Goal: Task Accomplishment & Management: Use online tool/utility

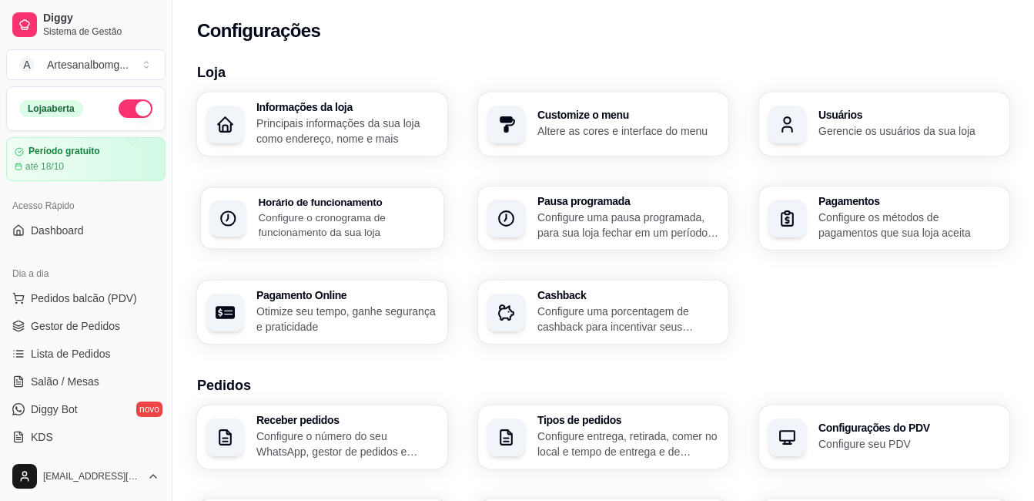
click at [330, 221] on p "Configure o cronograma de funcionamento da sua loja" at bounding box center [347, 224] width 176 height 30
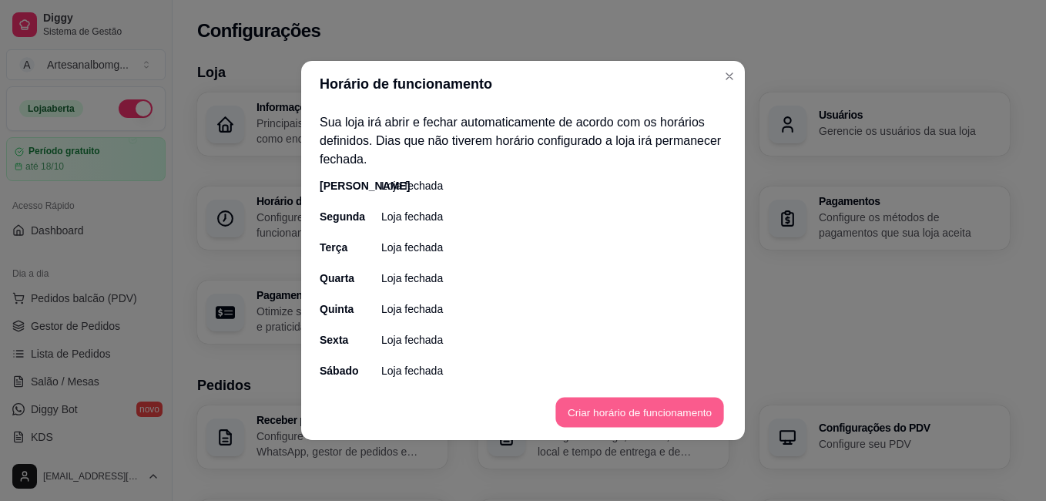
click at [614, 416] on button "Criar horário de funcionamento" at bounding box center [639, 412] width 168 height 30
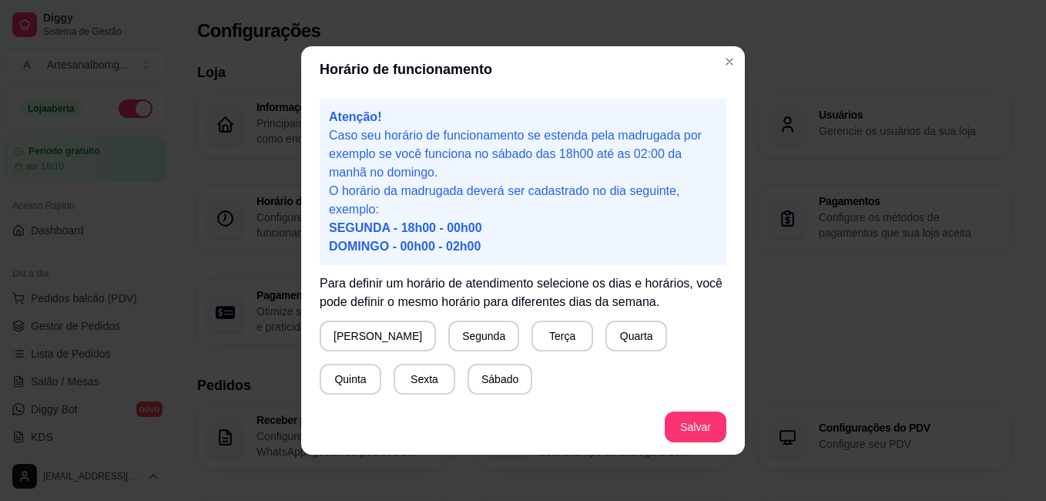
click at [384, 239] on span "DOMINGO - 00h00 - 02h00" at bounding box center [405, 245] width 152 height 13
click at [430, 230] on span "SEGUNDA - 18h00 - 00h00" at bounding box center [405, 227] width 153 height 13
drag, startPoint x: 431, startPoint y: 230, endPoint x: 500, endPoint y: 239, distance: 69.1
click at [500, 239] on p "O horário da madrugada deverá ser cadastrado no dia seguinte, exemplo: SEGUNDA …" at bounding box center [523, 219] width 388 height 74
click at [361, 338] on button "Domingo" at bounding box center [377, 336] width 113 height 30
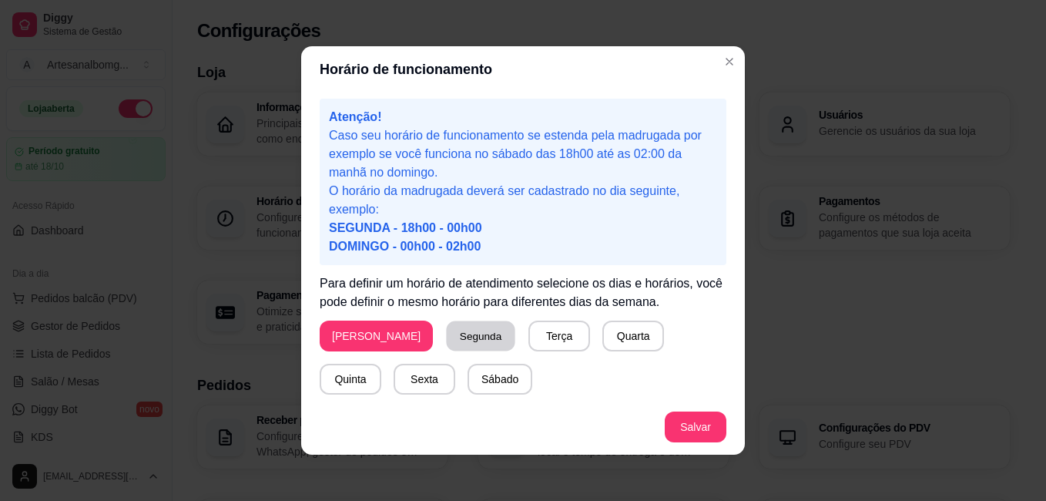
click at [447, 340] on button "Segunda" at bounding box center [481, 336] width 69 height 30
click at [525, 337] on button "Terça" at bounding box center [556, 335] width 62 height 31
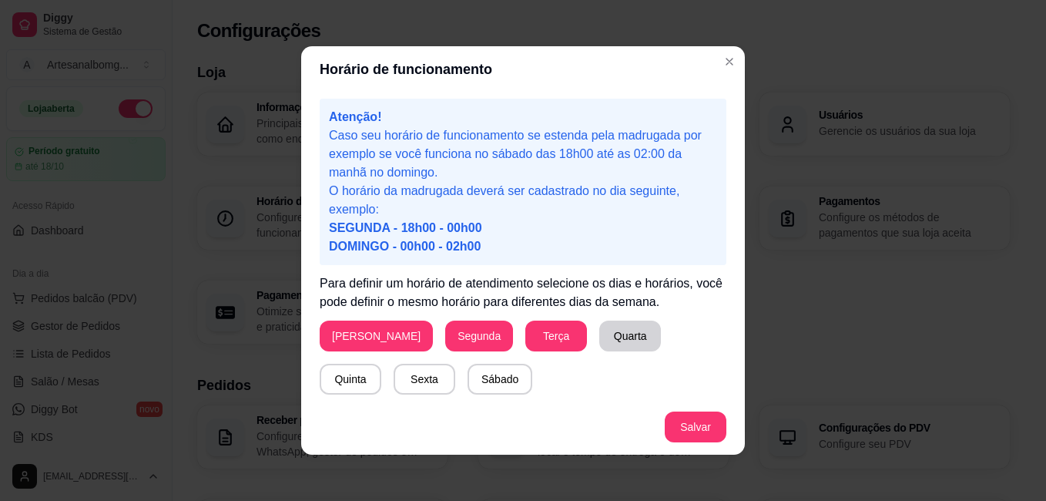
click at [599, 333] on button "Quarta" at bounding box center [630, 335] width 62 height 31
click at [380, 364] on button "Quinta" at bounding box center [350, 379] width 60 height 30
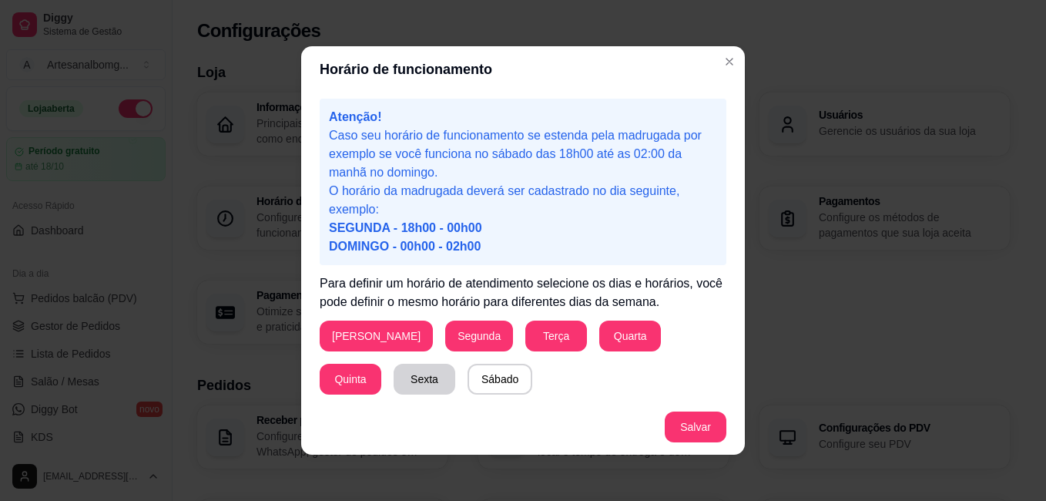
click at [393, 383] on button "Sexta" at bounding box center [424, 378] width 62 height 31
click at [467, 377] on button "Sábado" at bounding box center [499, 378] width 65 height 31
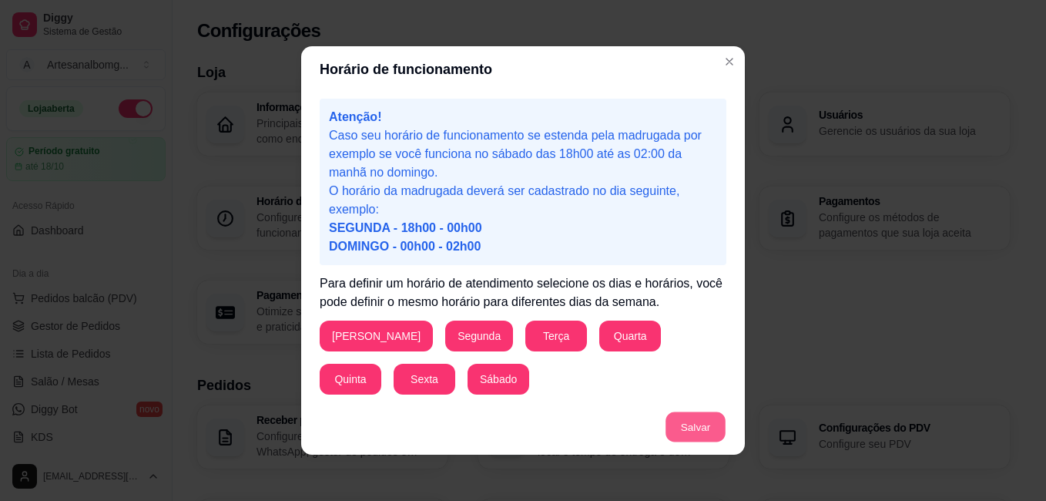
click at [686, 426] on button "Salvar" at bounding box center [695, 427] width 60 height 30
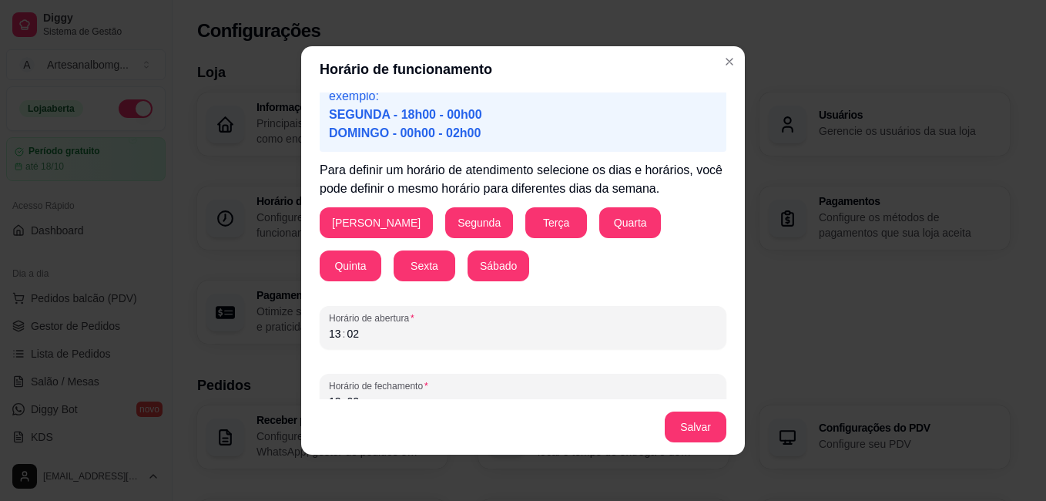
scroll to position [123, 0]
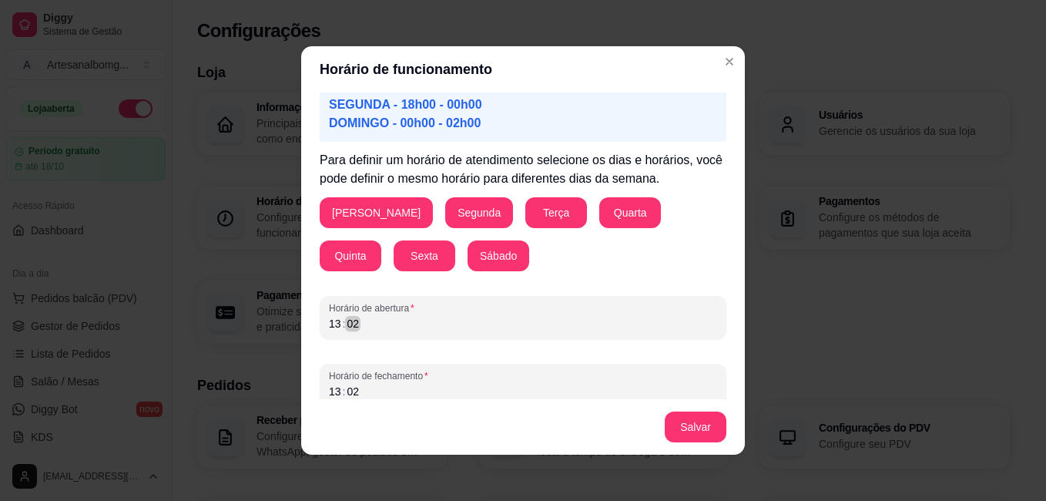
click at [455, 325] on div "13 : 02" at bounding box center [523, 323] width 388 height 18
drag, startPoint x: 352, startPoint y: 322, endPoint x: 325, endPoint y: 323, distance: 27.0
click at [329, 323] on div "13 : 02" at bounding box center [523, 323] width 388 height 18
click at [441, 332] on div "13 : 02" at bounding box center [523, 323] width 388 height 18
click at [459, 316] on div "13 : 02" at bounding box center [523, 323] width 388 height 18
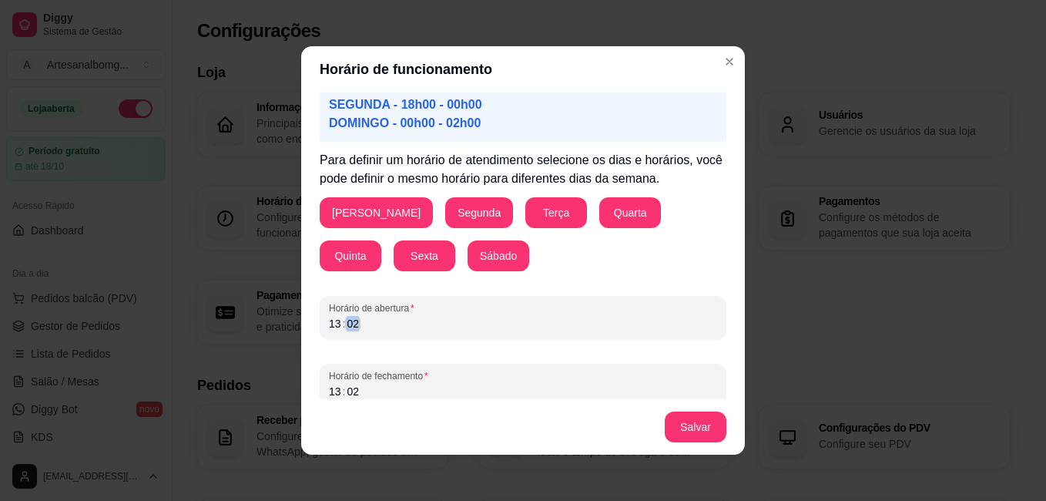
drag, startPoint x: 347, startPoint y: 322, endPoint x: 327, endPoint y: 318, distance: 20.4
click at [346, 322] on div "02" at bounding box center [352, 323] width 15 height 15
click at [340, 328] on div "13 : 02" at bounding box center [523, 323] width 388 height 18
click at [345, 327] on div "02" at bounding box center [352, 323] width 15 height 15
click at [345, 330] on div "02" at bounding box center [352, 323] width 15 height 15
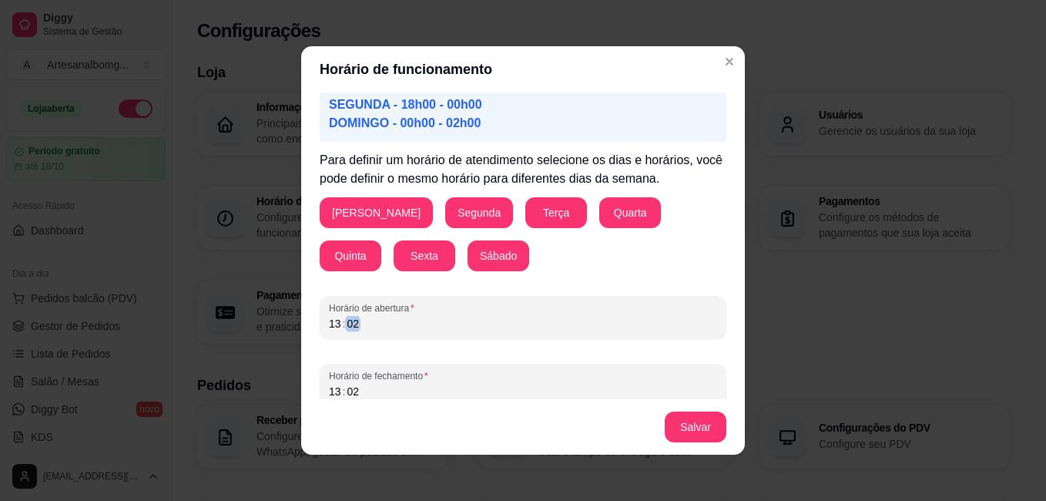
click at [362, 323] on div "13 : 02" at bounding box center [523, 323] width 388 height 18
click at [353, 323] on div "13 : 02" at bounding box center [523, 323] width 388 height 18
click at [352, 323] on div "02" at bounding box center [352, 323] width 15 height 15
drag, startPoint x: 346, startPoint y: 322, endPoint x: 326, endPoint y: 323, distance: 20.1
click at [329, 323] on div "13 : 02" at bounding box center [523, 323] width 388 height 18
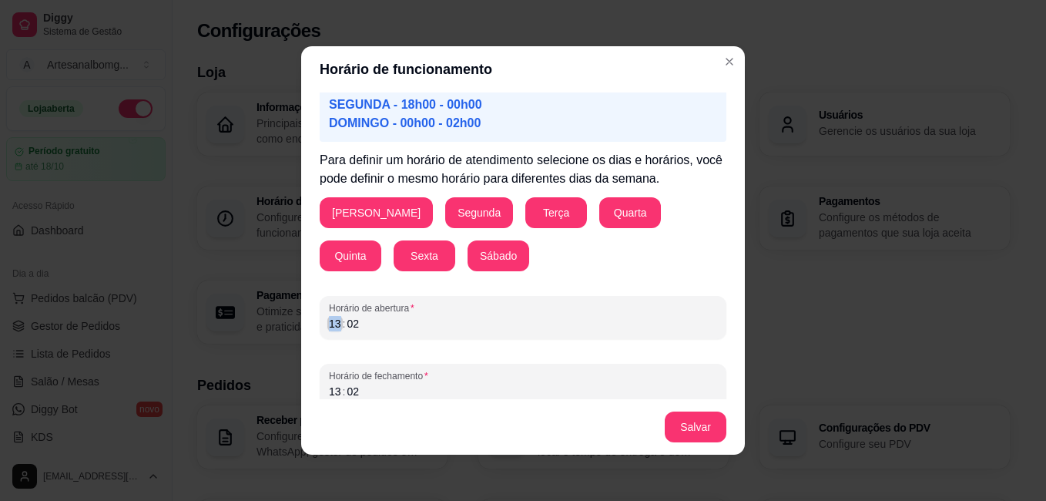
drag, startPoint x: 326, startPoint y: 323, endPoint x: 361, endPoint y: 323, distance: 35.4
click at [361, 323] on div "13 : 02" at bounding box center [523, 323] width 388 height 18
click at [347, 322] on div "02" at bounding box center [352, 323] width 15 height 15
drag, startPoint x: 353, startPoint y: 323, endPoint x: 325, endPoint y: 323, distance: 27.7
click at [329, 323] on div "13 : 02" at bounding box center [523, 323] width 388 height 18
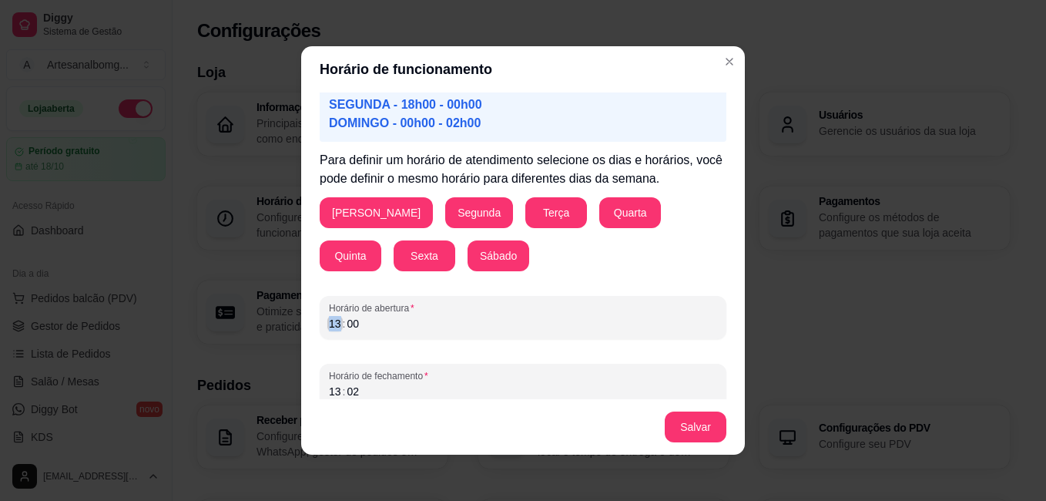
drag, startPoint x: 333, startPoint y: 322, endPoint x: 324, endPoint y: 323, distance: 8.5
click at [327, 323] on div "13" at bounding box center [334, 323] width 15 height 15
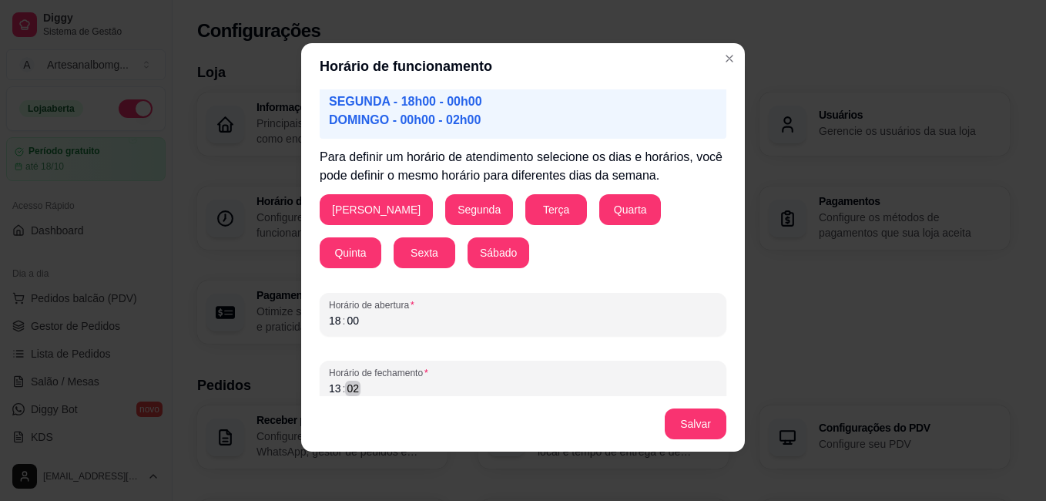
click at [338, 388] on div "13 : 02" at bounding box center [523, 388] width 388 height 18
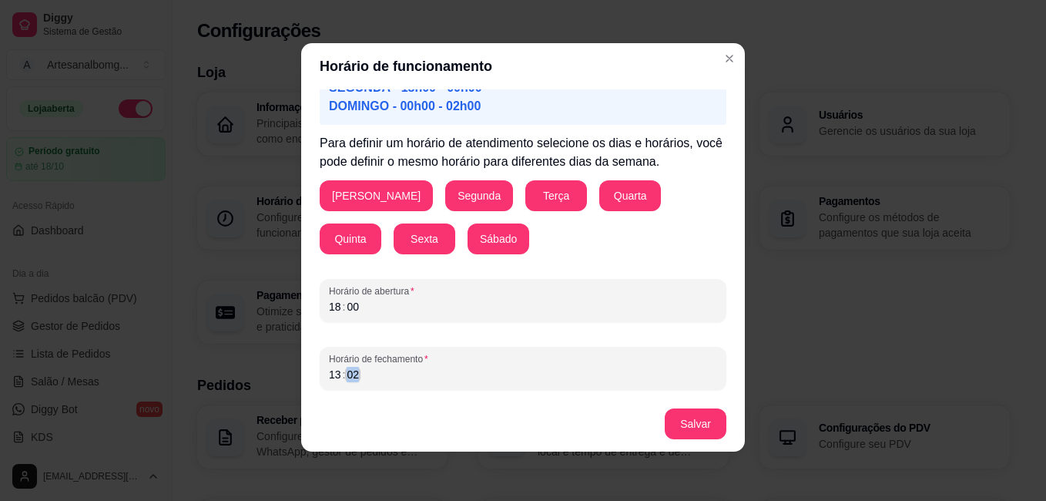
click at [343, 387] on div "Horário de fechamento 13 : 02" at bounding box center [523, 368] width 407 height 43
click at [327, 373] on div "13" at bounding box center [334, 374] width 15 height 15
click at [686, 429] on button "Salvar" at bounding box center [695, 424] width 60 height 30
drag, startPoint x: 333, startPoint y: 374, endPoint x: 323, endPoint y: 373, distance: 10.0
click at [327, 373] on div "00" at bounding box center [334, 374] width 15 height 15
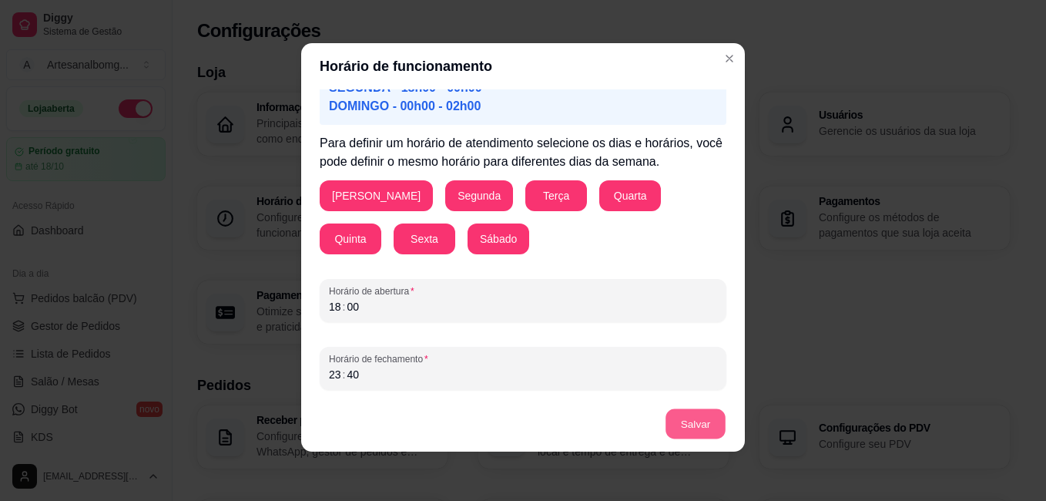
click at [689, 424] on button "Salvar" at bounding box center [695, 424] width 60 height 30
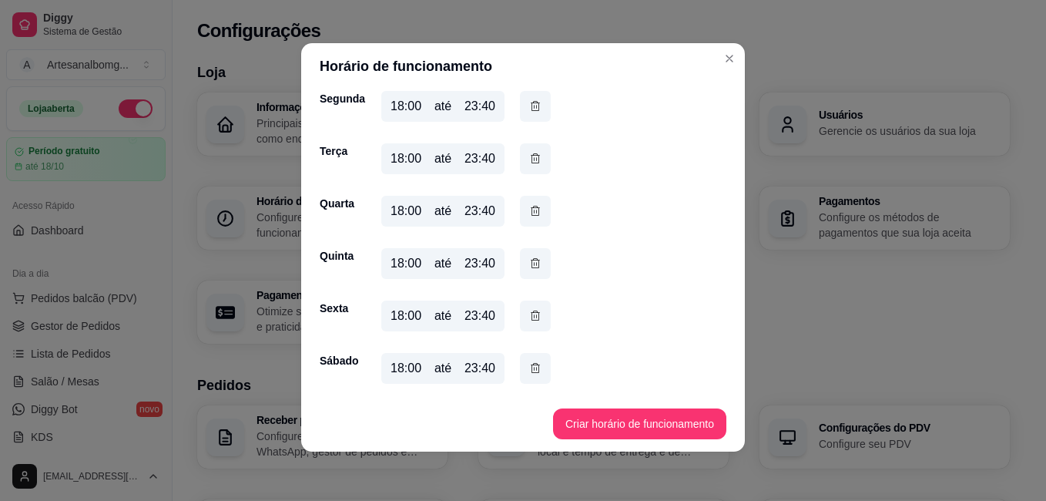
scroll to position [0, 0]
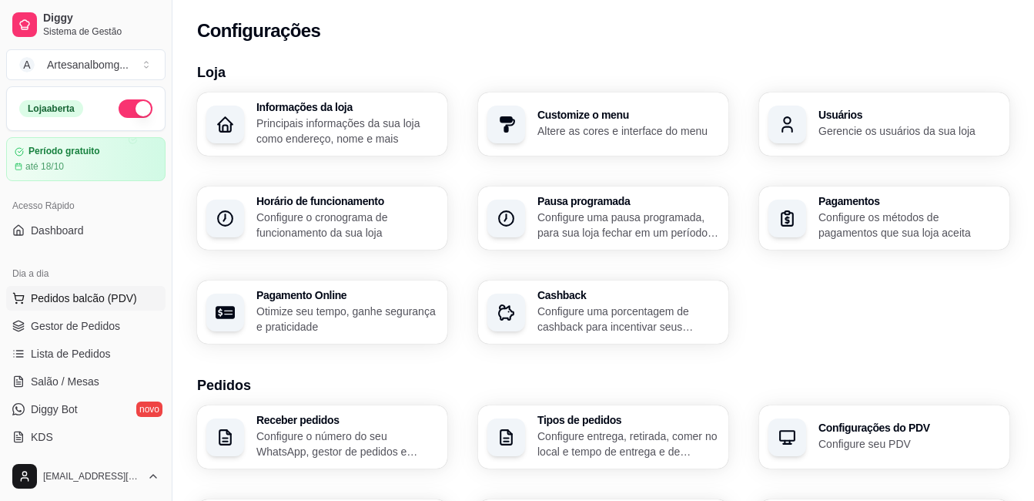
click at [65, 295] on span "Pedidos balcão (PDV)" at bounding box center [84, 297] width 106 height 15
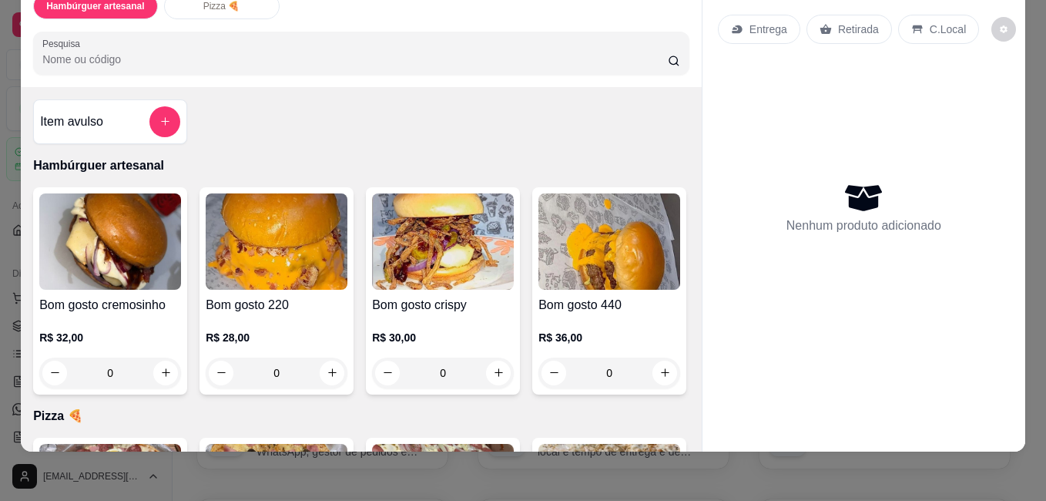
click at [276, 251] on img at bounding box center [277, 241] width 142 height 96
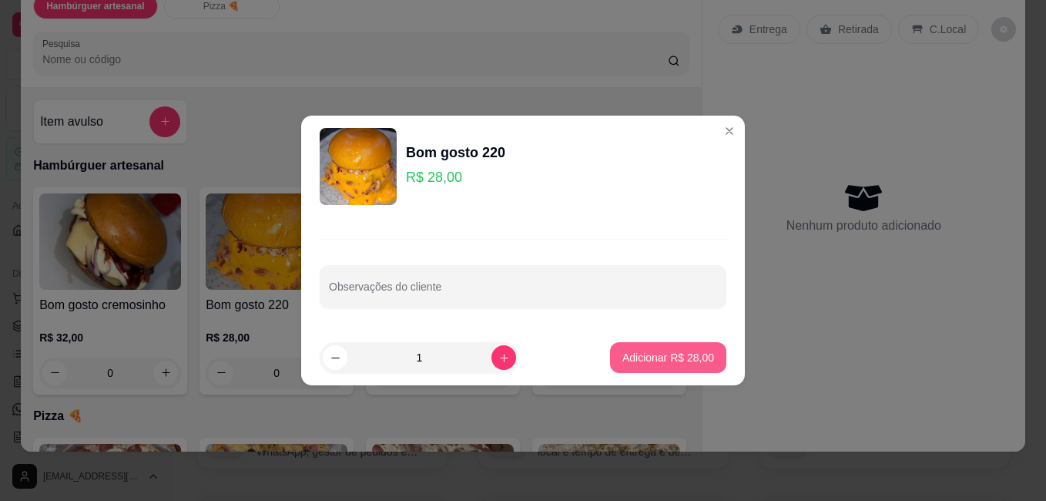
click at [651, 357] on p "Adicionar R$ 28,00" at bounding box center [668, 357] width 92 height 15
type input "1"
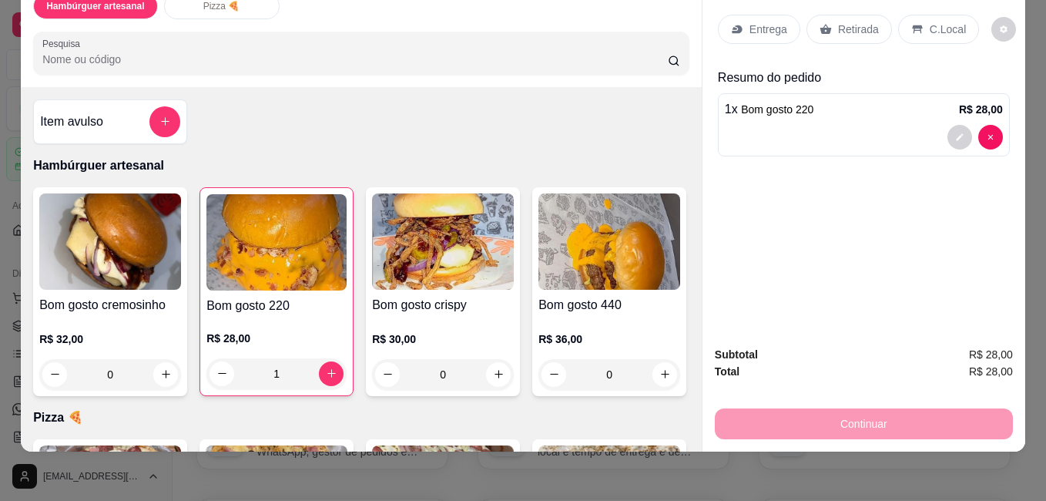
click at [846, 22] on p "Retirada" at bounding box center [858, 29] width 41 height 15
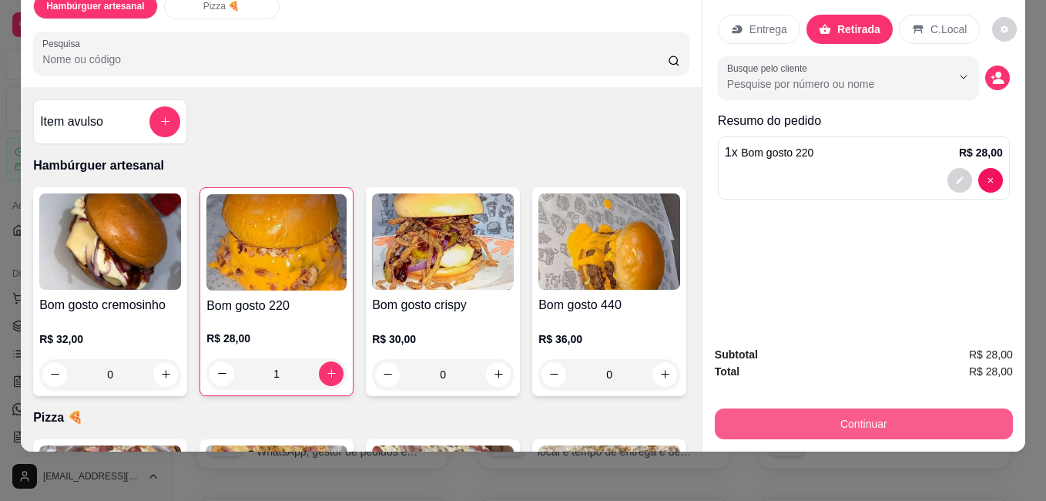
click at [869, 408] on button "Continuar" at bounding box center [864, 423] width 298 height 31
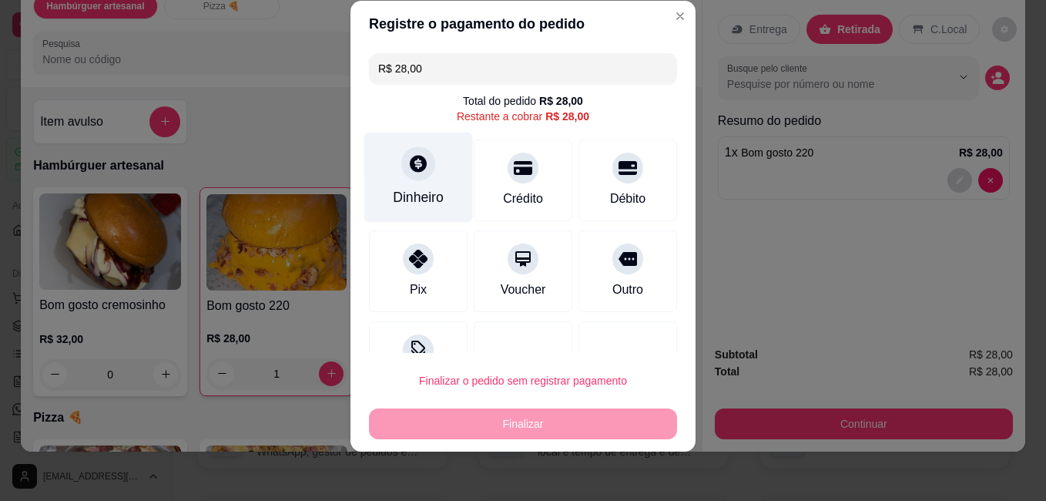
click at [409, 176] on div at bounding box center [418, 163] width 34 height 34
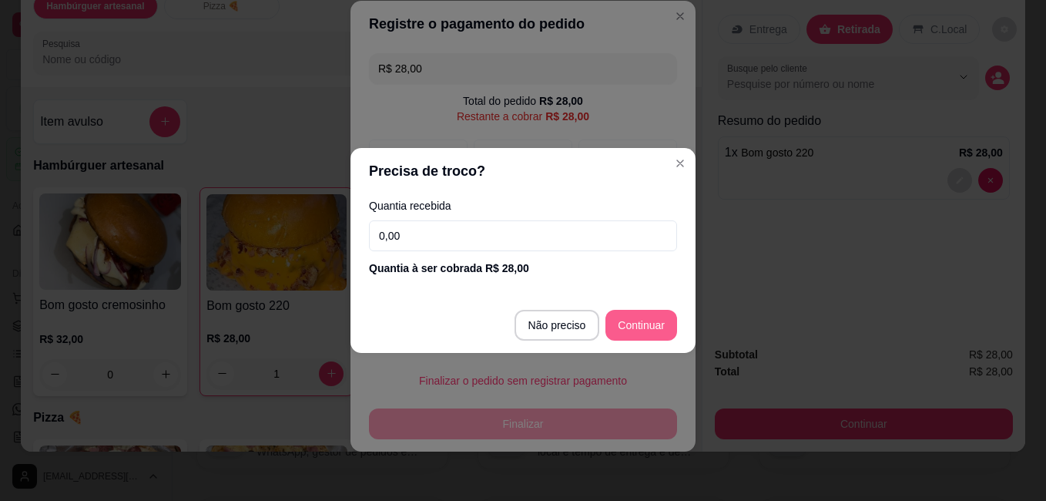
type input "R$ 0,00"
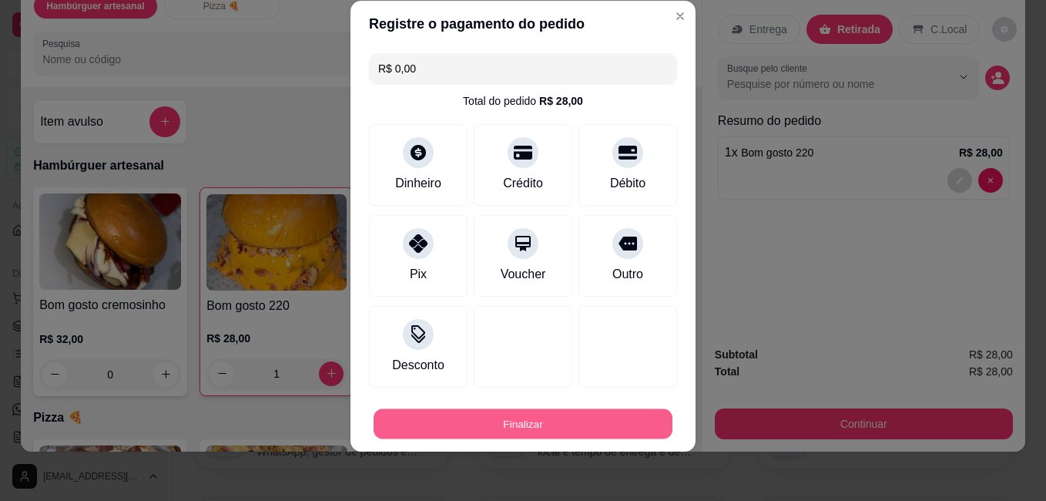
click at [564, 420] on button "Finalizar" at bounding box center [522, 423] width 299 height 30
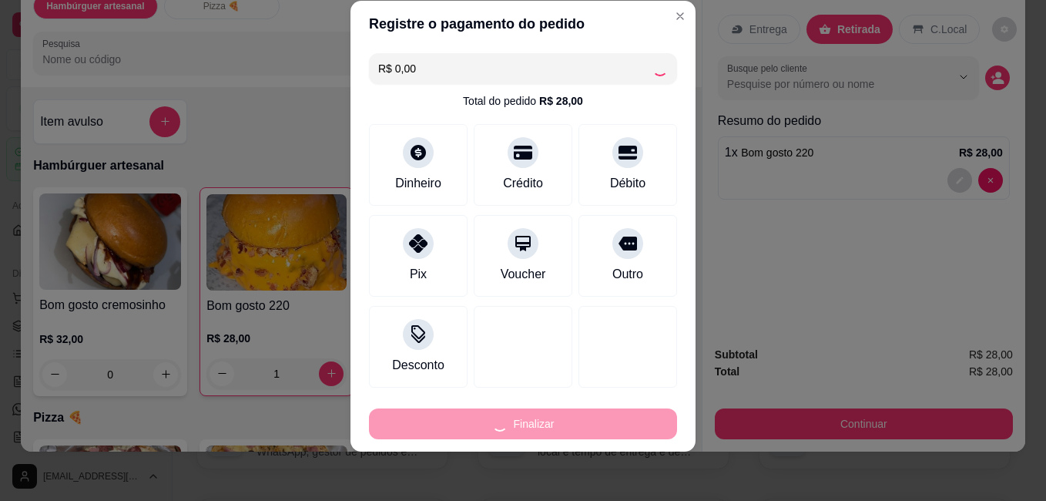
type input "0"
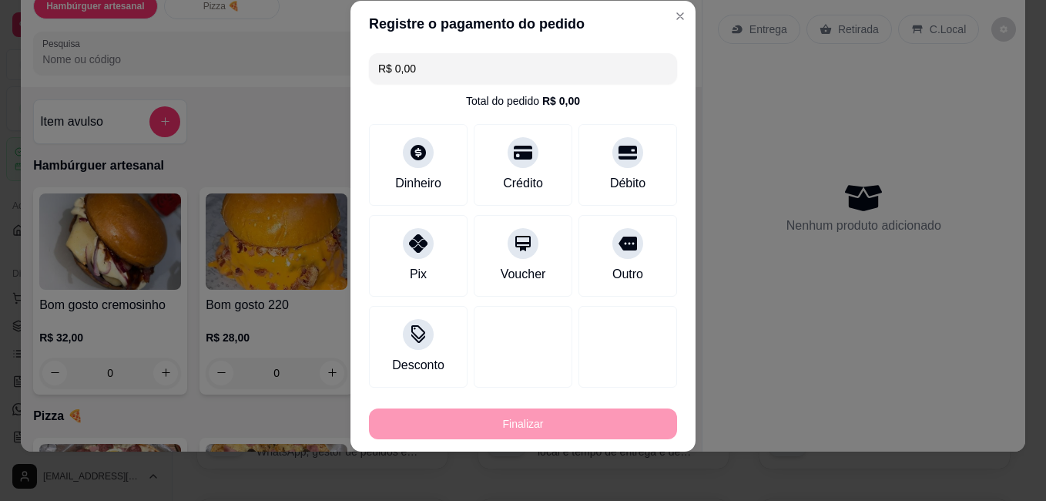
type input "-R$ 28,00"
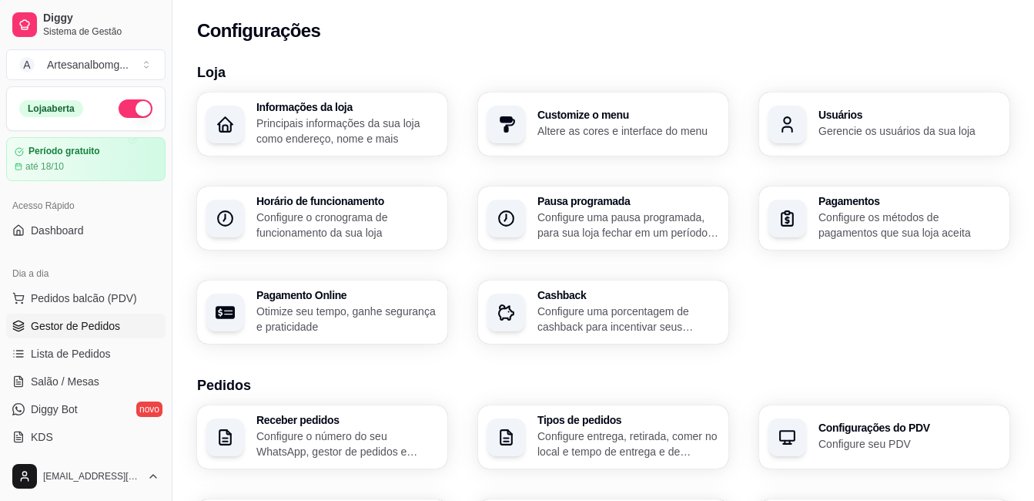
click at [88, 322] on span "Gestor de Pedidos" at bounding box center [75, 325] width 89 height 15
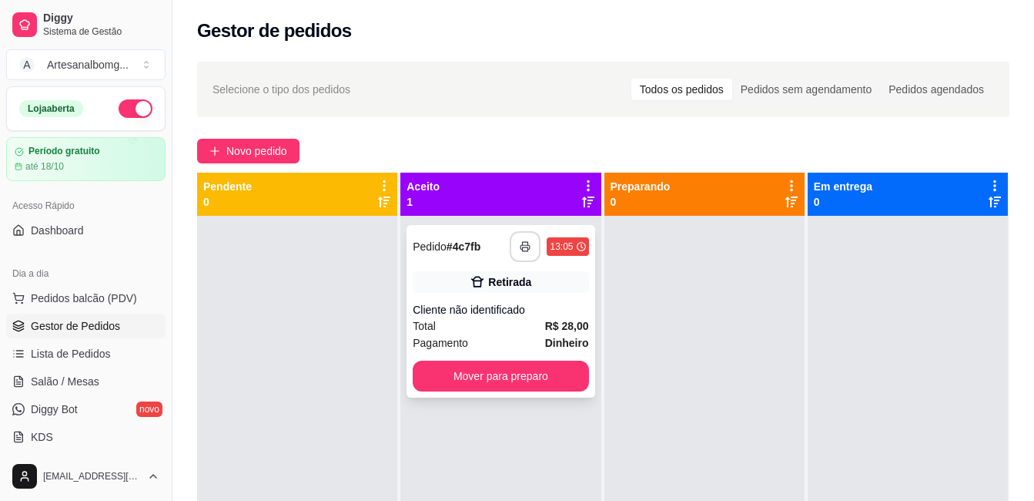
click at [523, 247] on rect "button" at bounding box center [525, 249] width 5 height 4
click at [507, 374] on button "Mover para preparo" at bounding box center [501, 375] width 176 height 31
